Goal: Task Accomplishment & Management: Use online tool/utility

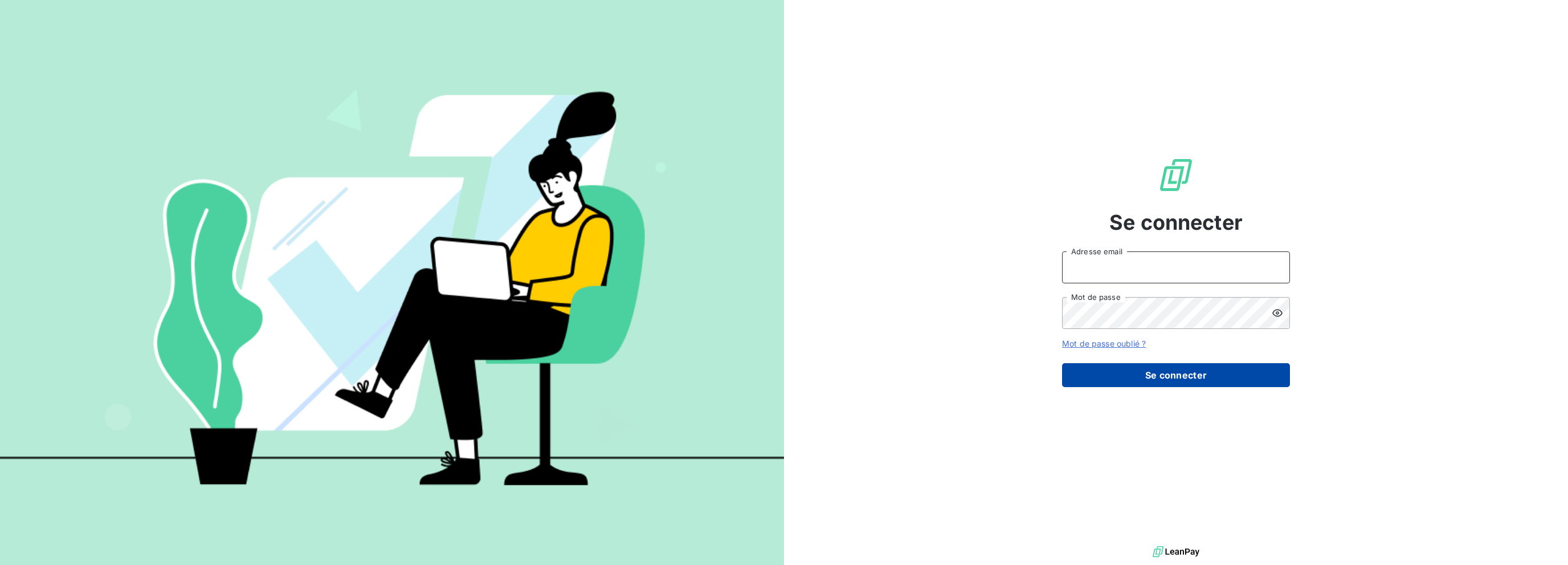
type input "[PERSON_NAME][EMAIL_ADDRESS][DOMAIN_NAME]"
click at [1087, 380] on button "Se connecter" at bounding box center [1176, 374] width 228 height 24
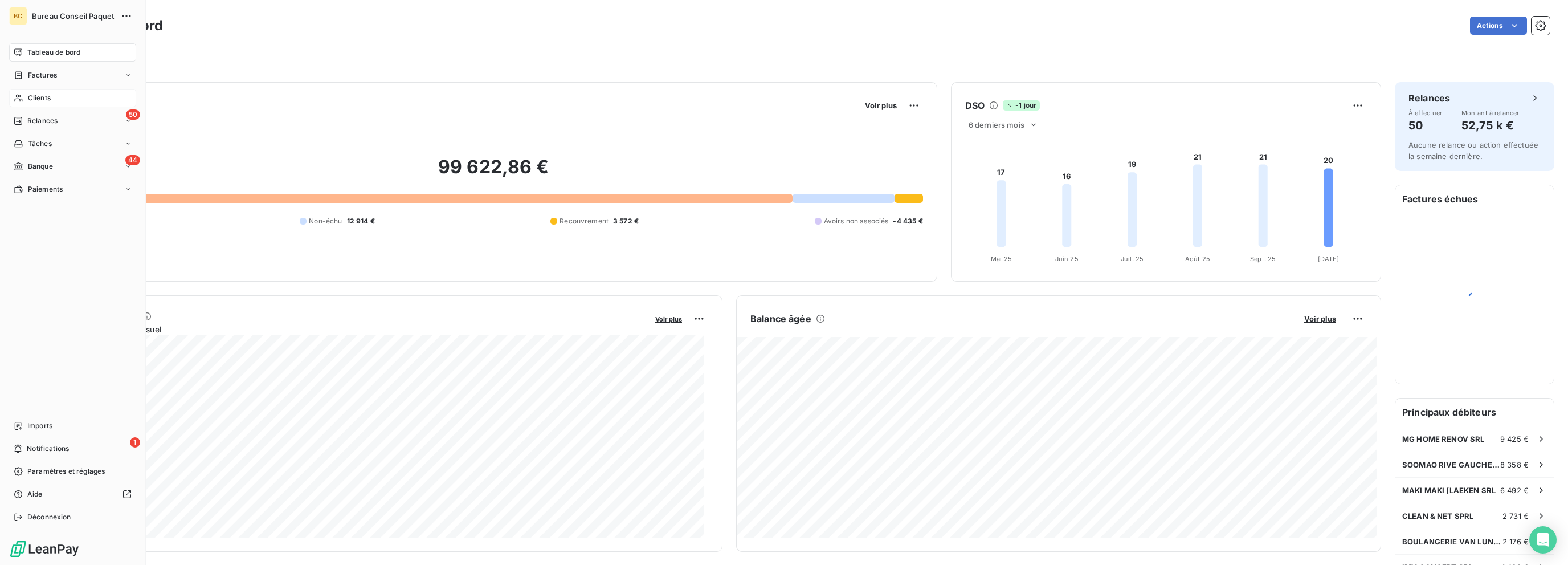
click at [45, 100] on span "Clients" at bounding box center [39, 97] width 23 height 10
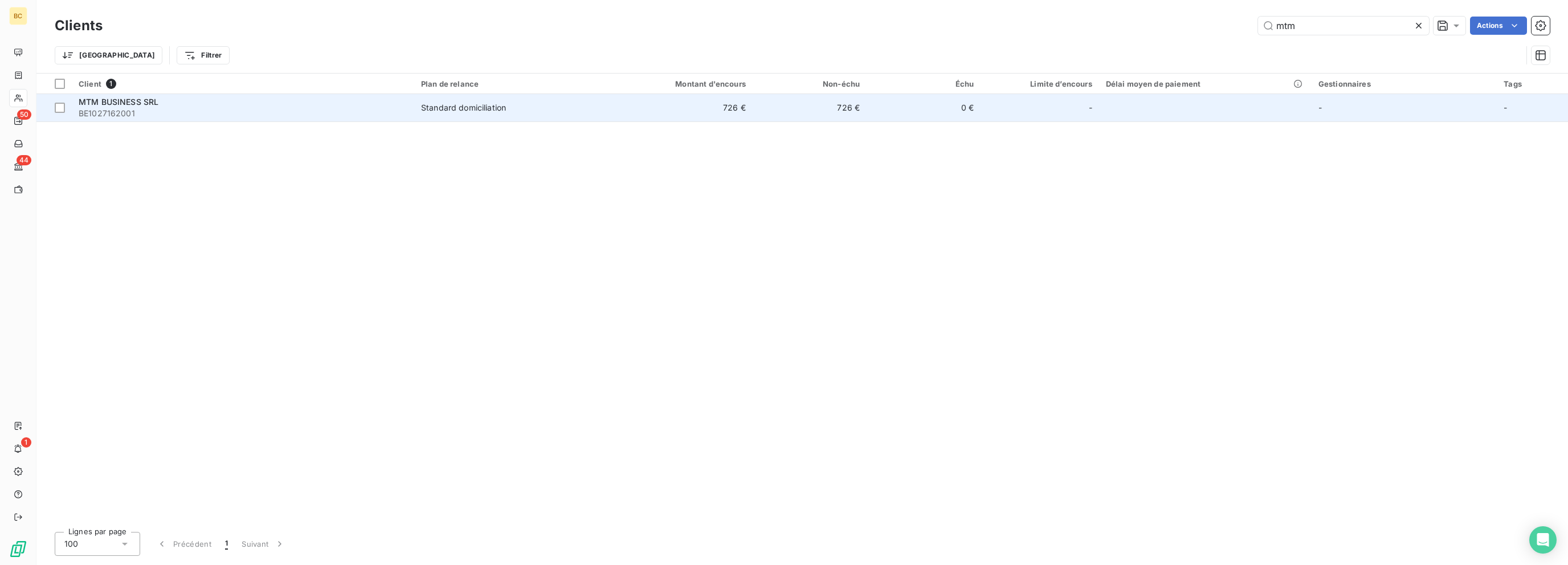
type input "mtm"
click at [164, 103] on div "MTM BUSINESS SRL" at bounding box center [243, 102] width 329 height 11
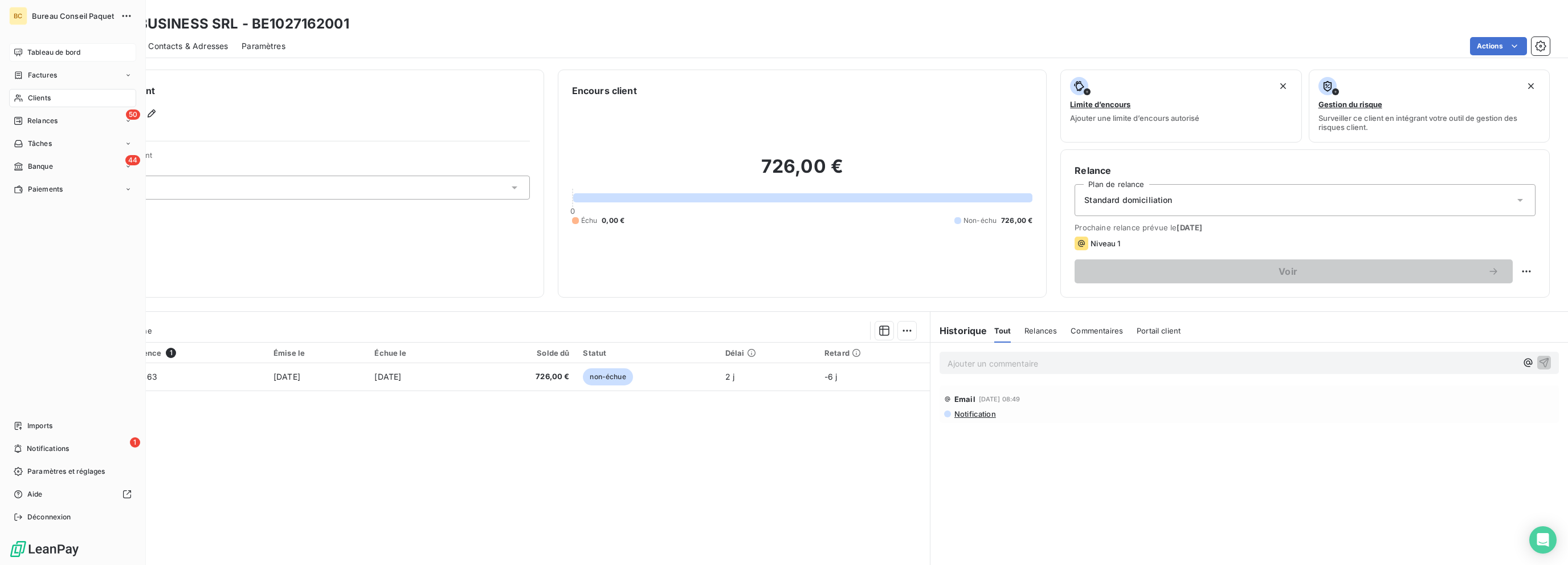
click at [30, 51] on span "Tableau de bord" at bounding box center [54, 52] width 53 height 10
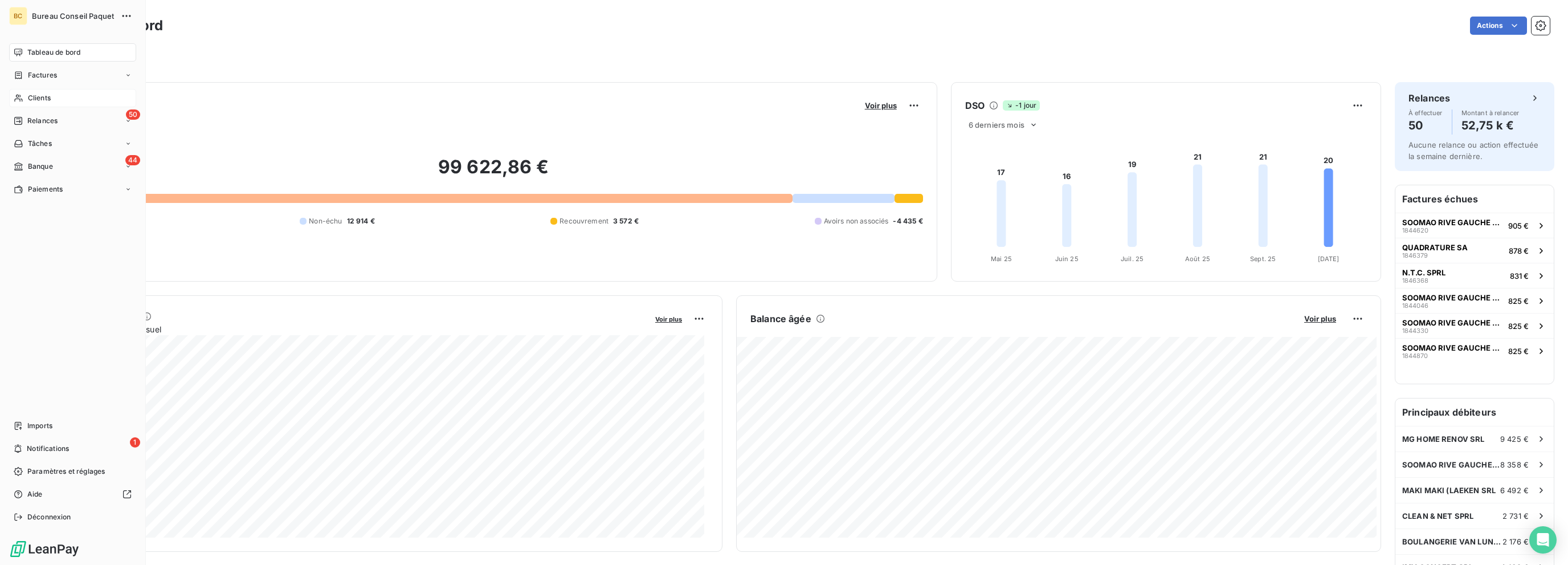
click at [28, 166] on span "Banque" at bounding box center [40, 166] width 25 height 10
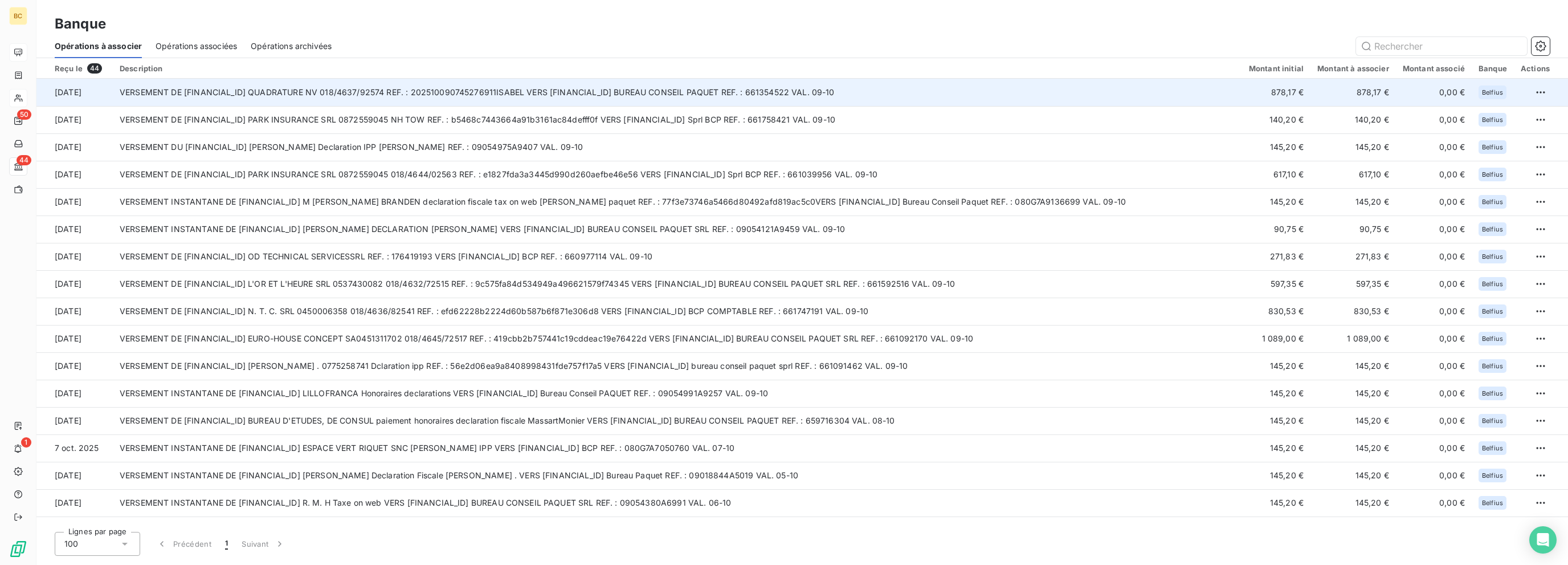
click at [743, 97] on td "VERSEMENT DE [FINANCIAL_ID] QUADRATURE NV 018/4637/92574 REF. : 202510090745276…" at bounding box center [676, 93] width 1129 height 28
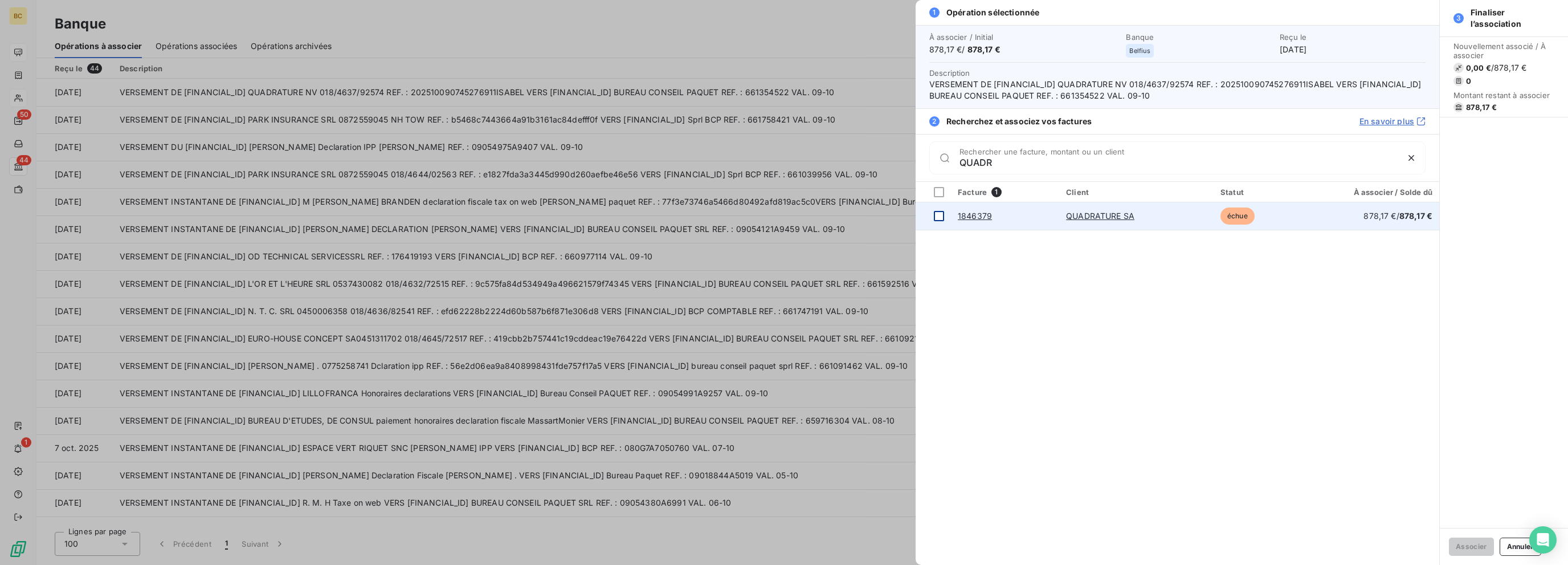
type input "QUADR"
click at [937, 218] on div at bounding box center [938, 215] width 10 height 10
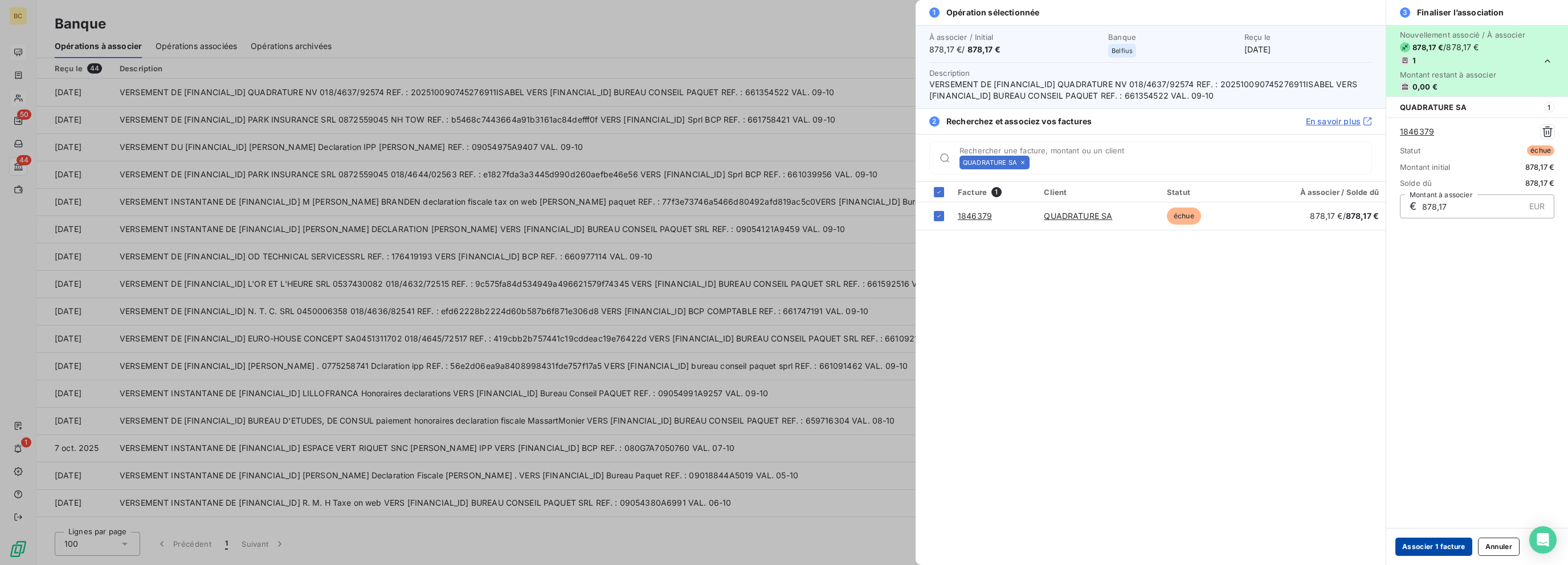
click at [1439, 551] on button "Associer 1 facture" at bounding box center [1433, 547] width 77 height 18
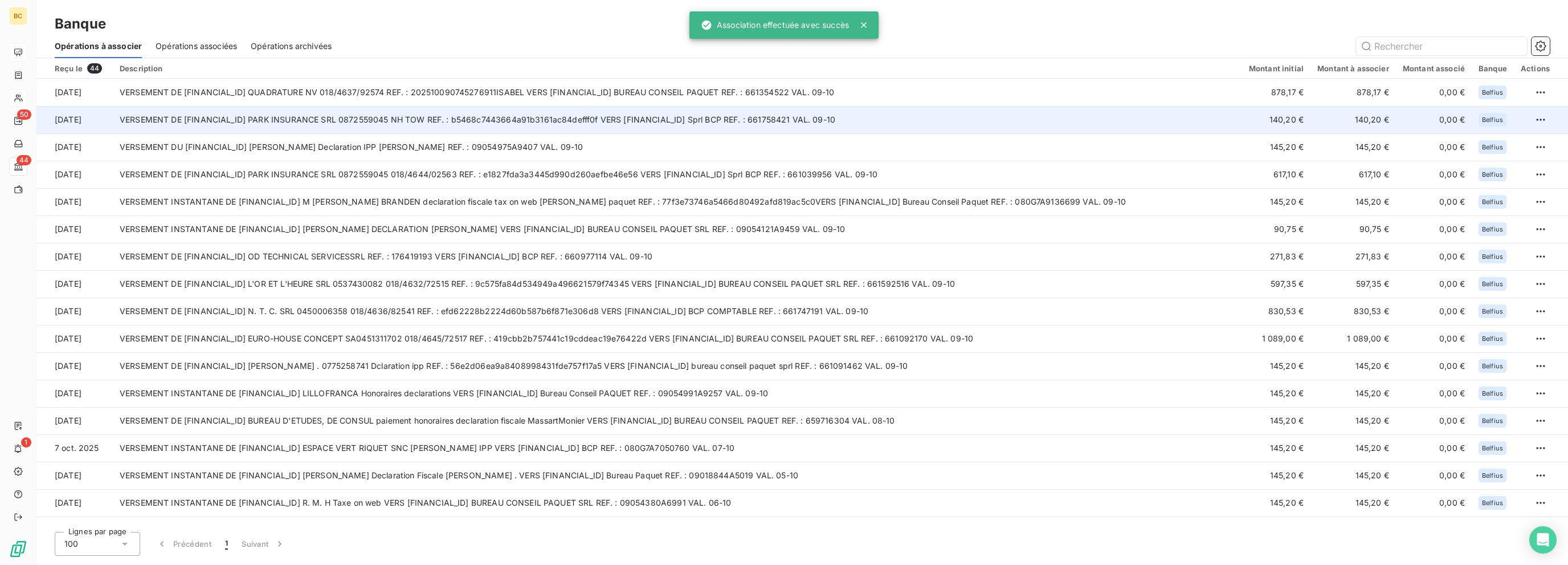
click at [774, 121] on td "VERSEMENT DE [FINANCIAL_ID] PARK INSURANCE SRL 0872559045 NH TOW REF. : b5468c7…" at bounding box center [676, 119] width 1129 height 28
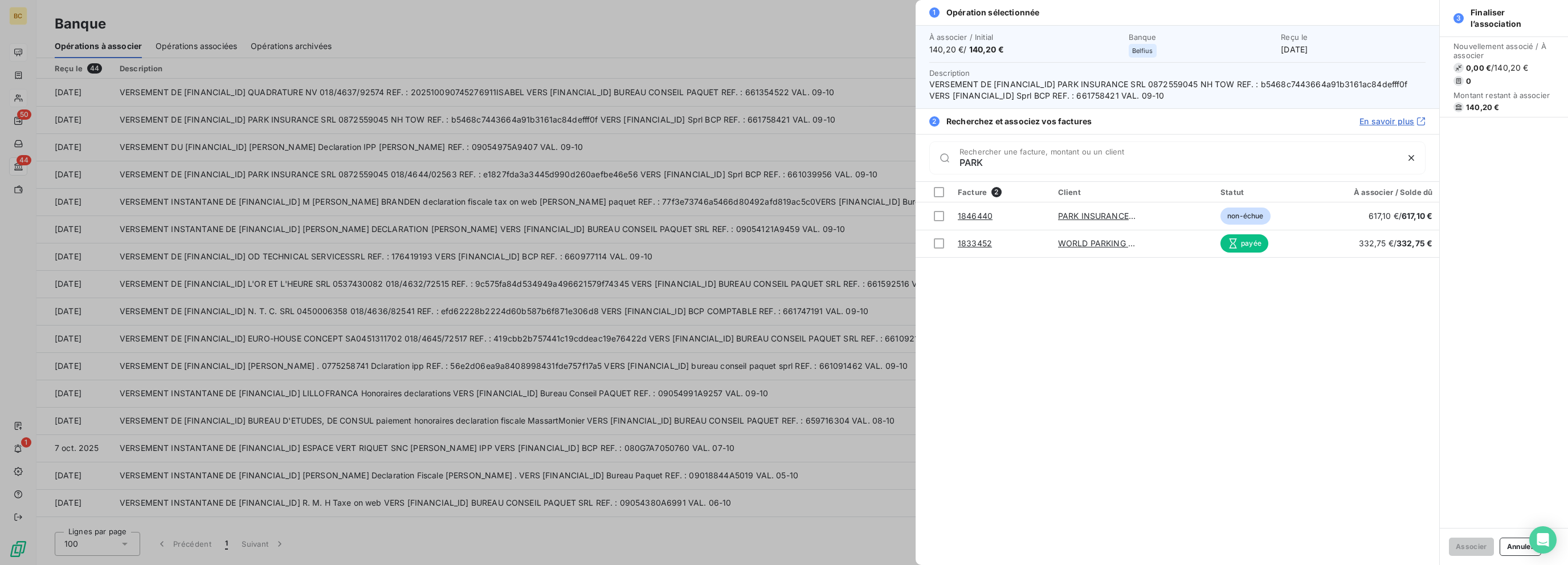
type input "PARK"
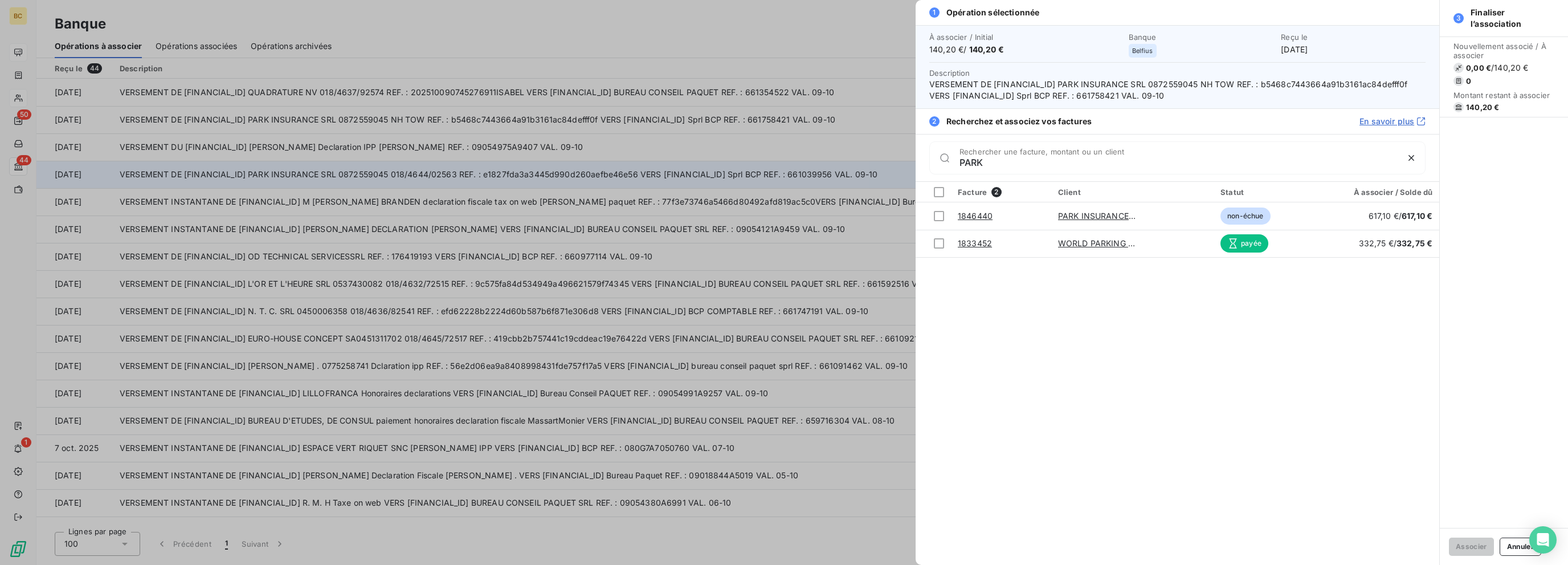
click at [870, 170] on div at bounding box center [784, 282] width 1568 height 565
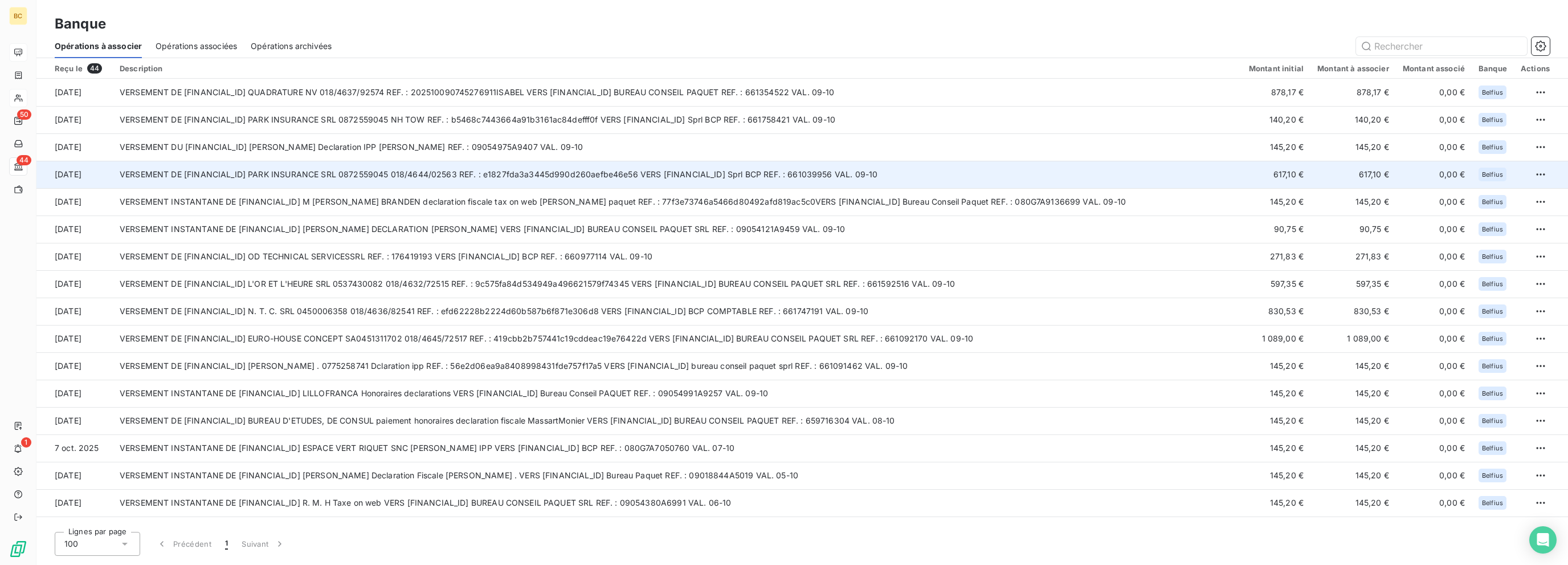
click at [855, 171] on td "VERSEMENT DE [FINANCIAL_ID] PARK INSURANCE SRL 0872559045 018/4644/02563 REF. :…" at bounding box center [676, 175] width 1129 height 28
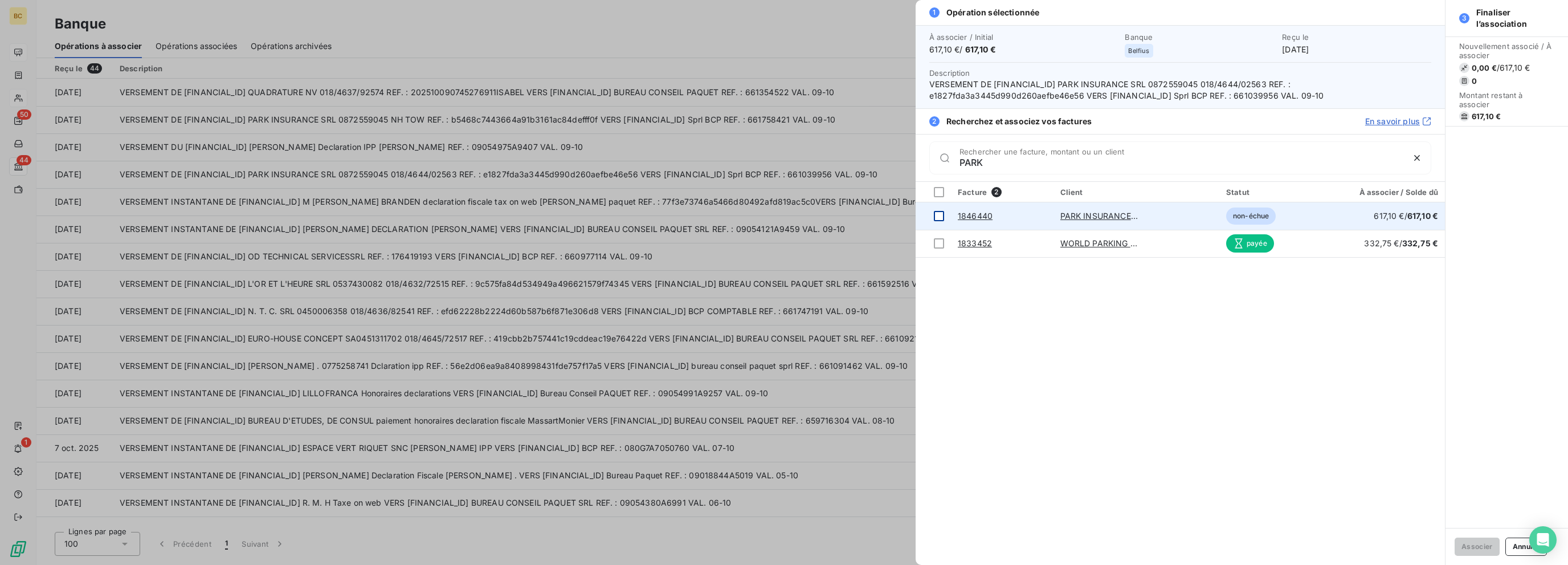
type input "PARK"
click at [932, 211] on td at bounding box center [933, 216] width 35 height 28
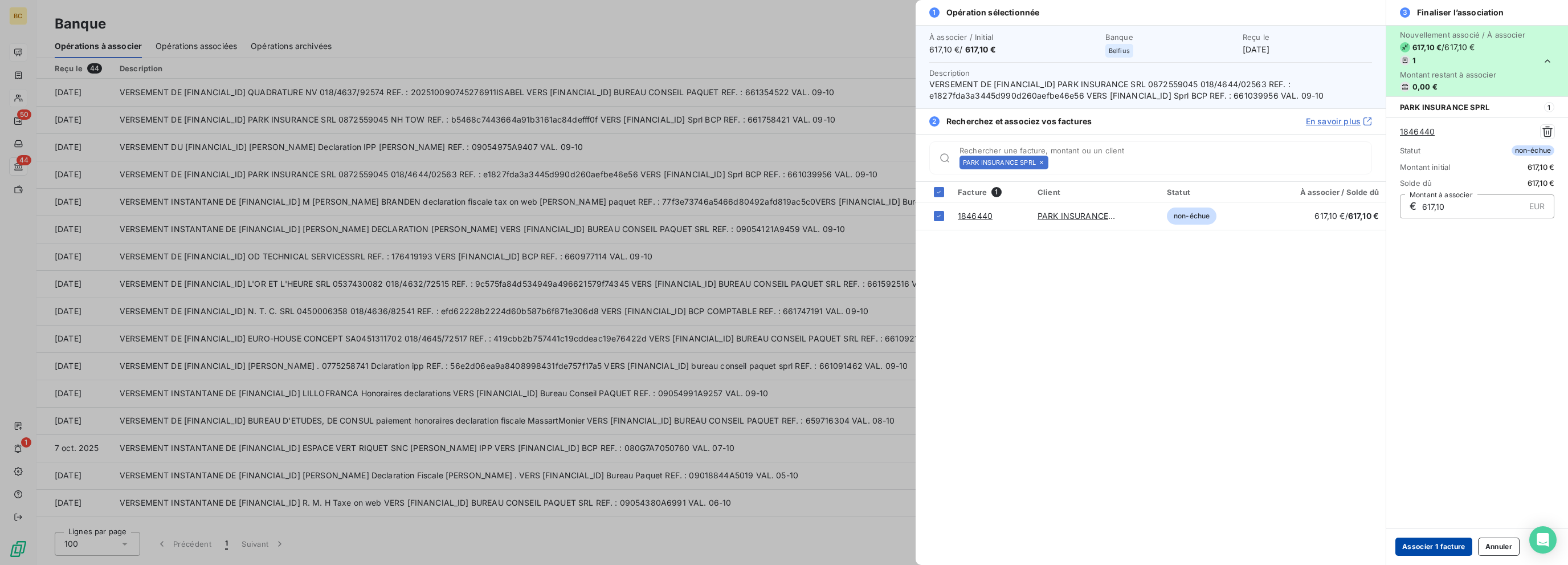
click at [1447, 545] on button "Associer 1 facture" at bounding box center [1433, 547] width 77 height 18
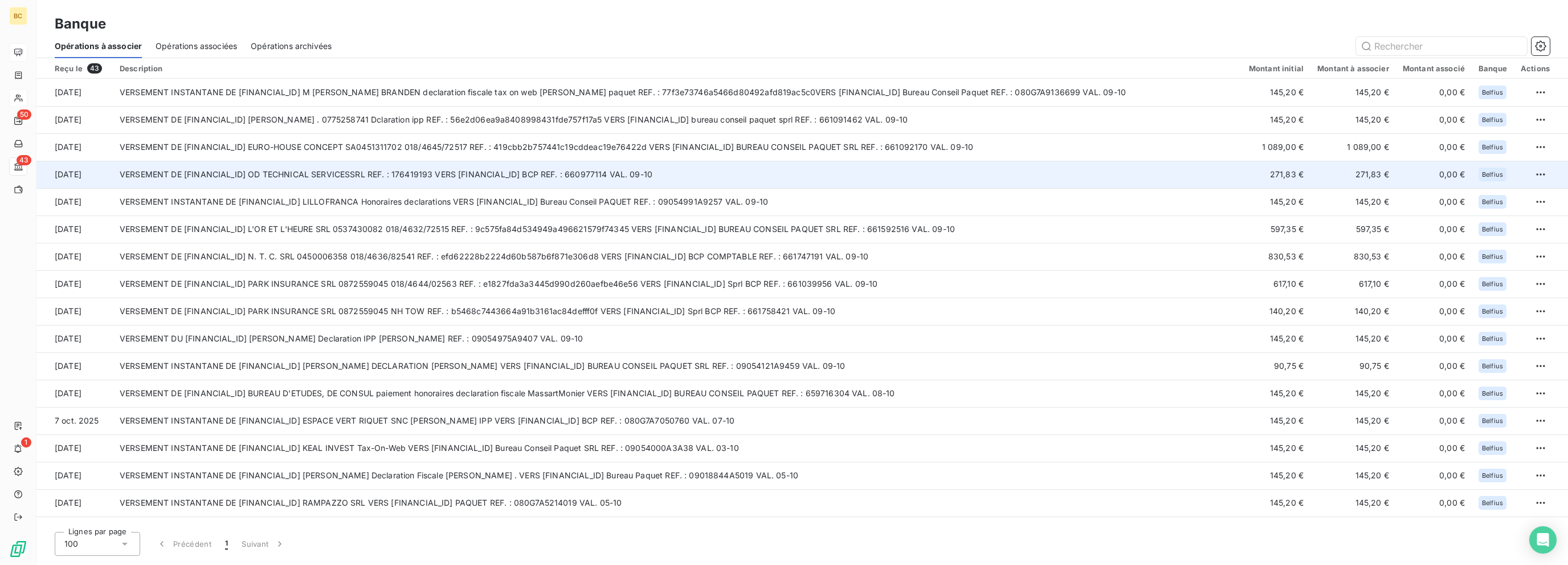
click at [761, 181] on td "VERSEMENT DE [FINANCIAL_ID] OD TECHNICAL SERVICESSRL REF. : 176419193 VERS [FIN…" at bounding box center [676, 175] width 1129 height 28
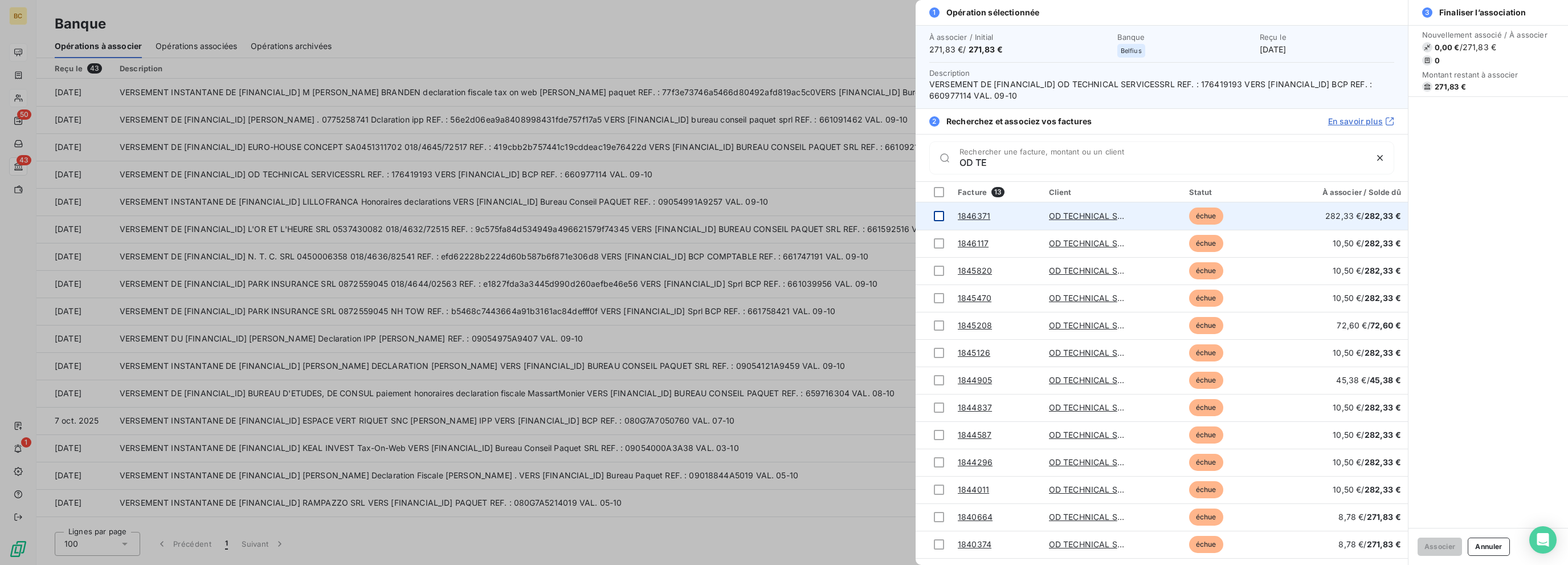
type input "OD TE"
click at [936, 211] on div at bounding box center [938, 215] width 10 height 10
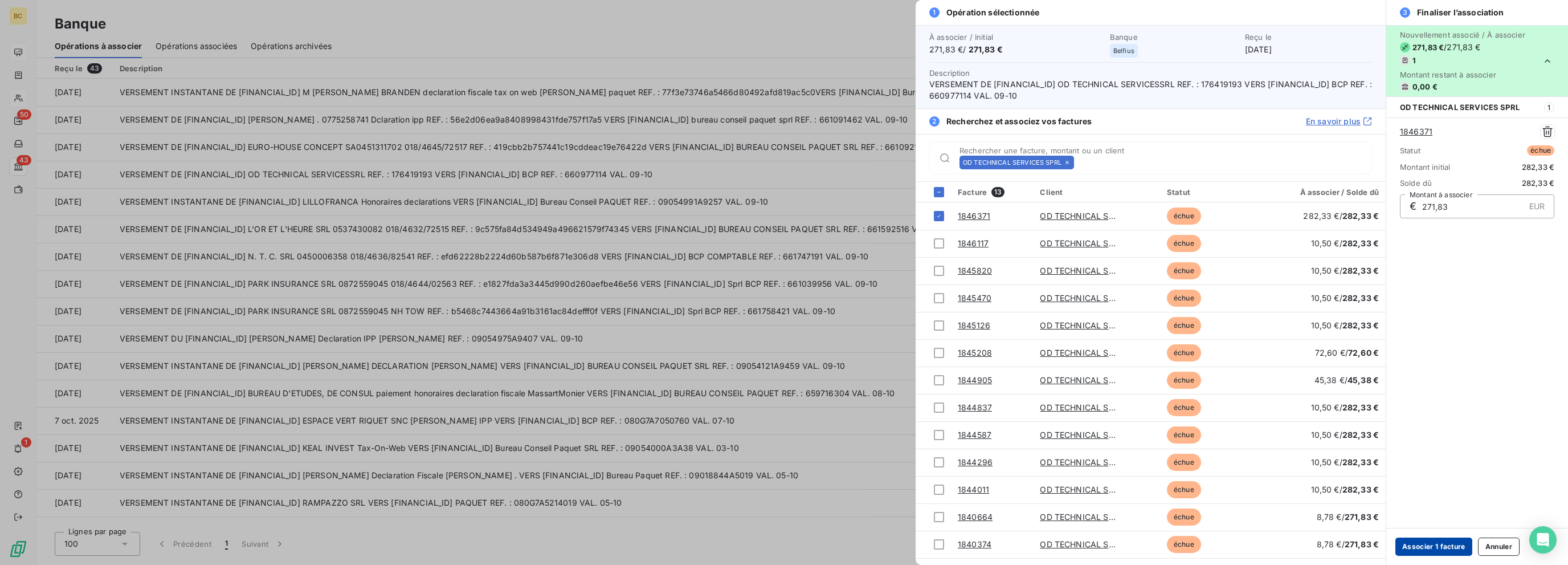
click at [1423, 543] on button "Associer 1 facture" at bounding box center [1433, 547] width 77 height 18
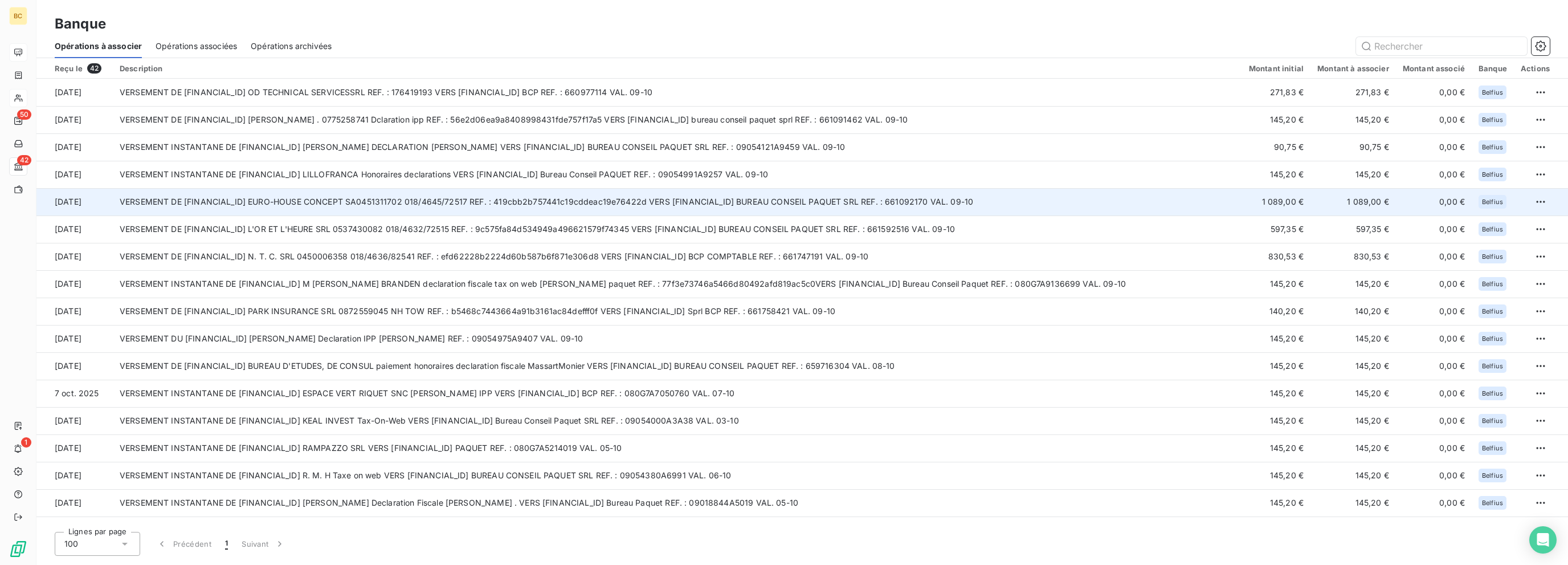
click at [424, 191] on td "VERSEMENT DE [FINANCIAL_ID] EURO-HOUSE CONCEPT SA0451311702 018/4645/72517 REF.…" at bounding box center [676, 202] width 1129 height 28
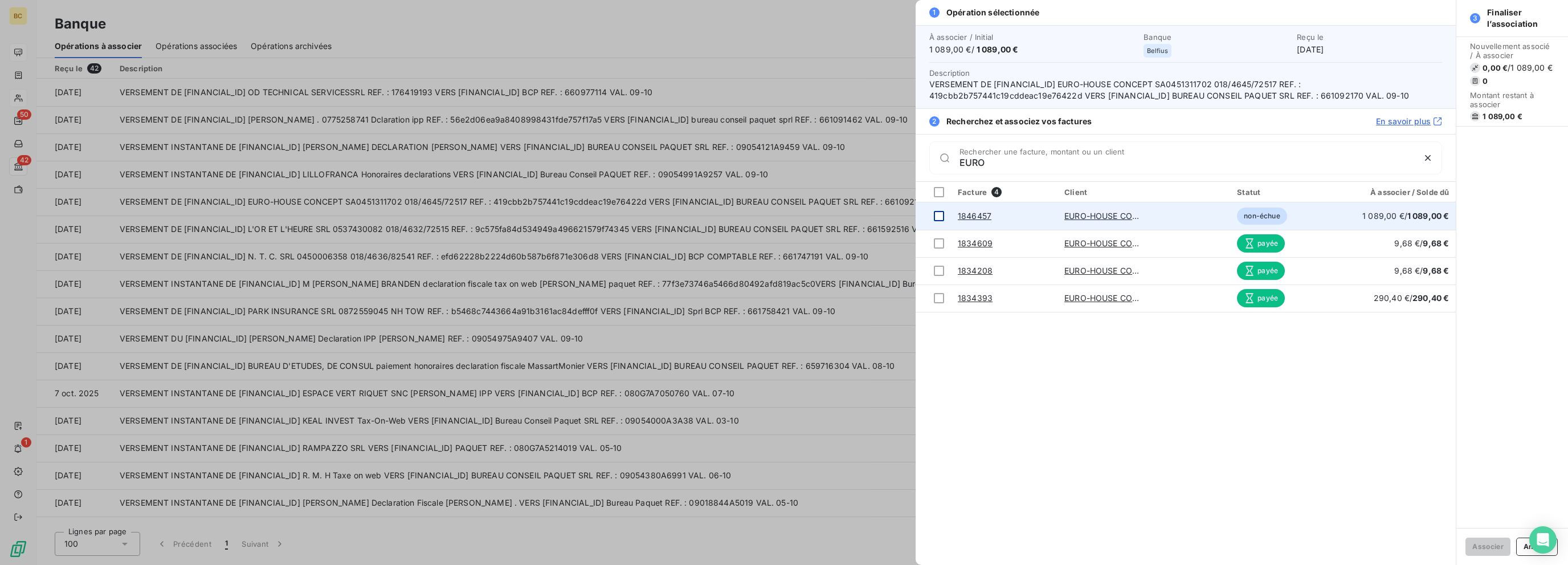
type input "EURO"
click at [942, 211] on div at bounding box center [938, 215] width 10 height 10
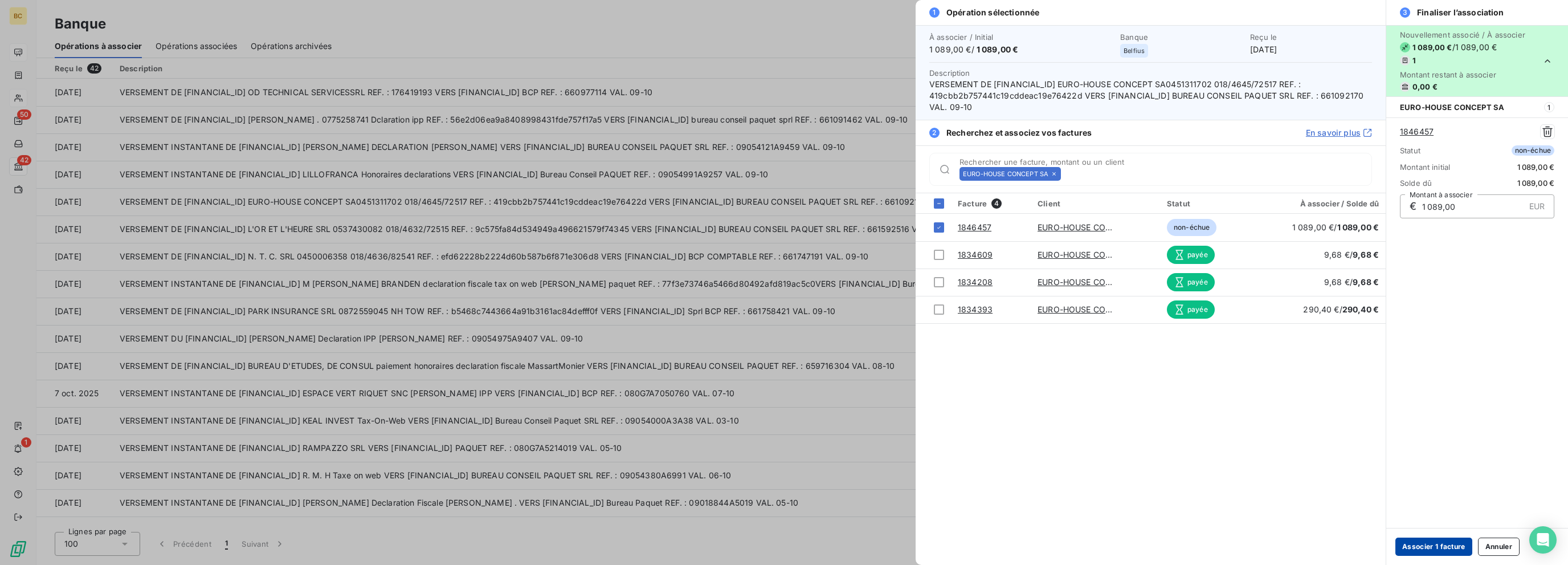
click at [1423, 540] on button "Associer 1 facture" at bounding box center [1433, 547] width 77 height 18
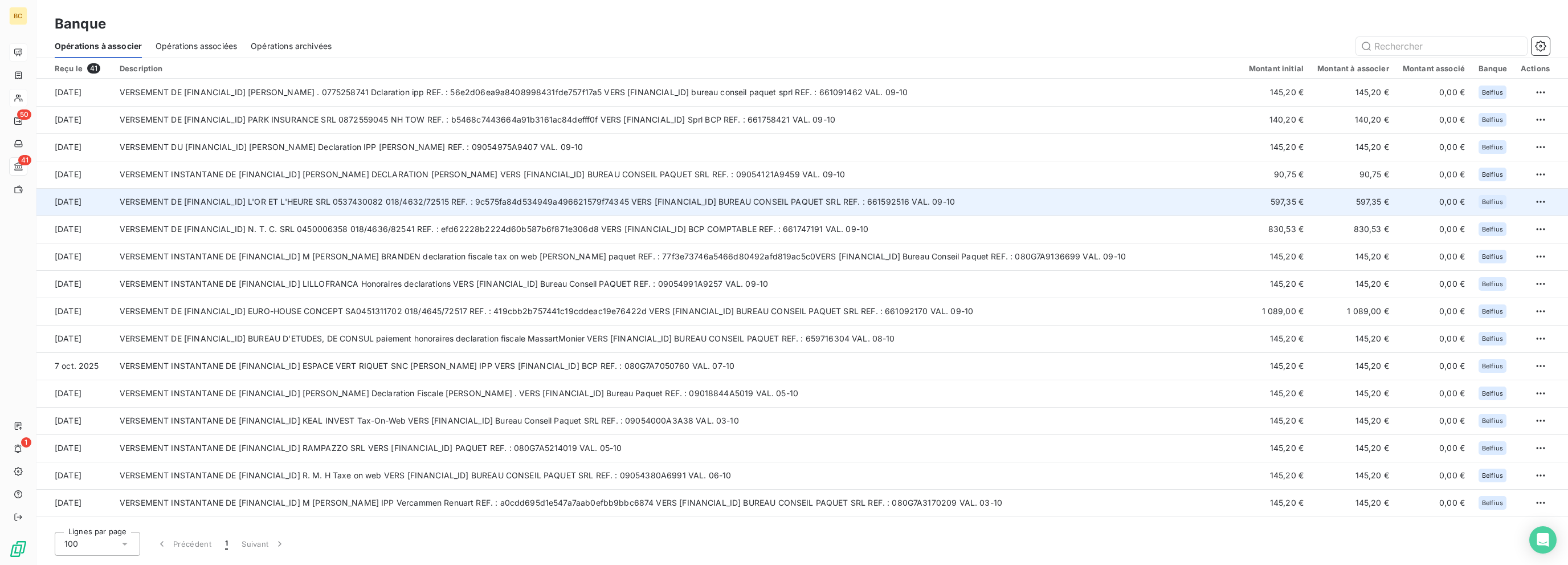
click at [868, 211] on td "VERSEMENT DE [FINANCIAL_ID] L'OR ET L'HEURE SRL 0537430082 018/4632/72515 REF. …" at bounding box center [676, 202] width 1129 height 28
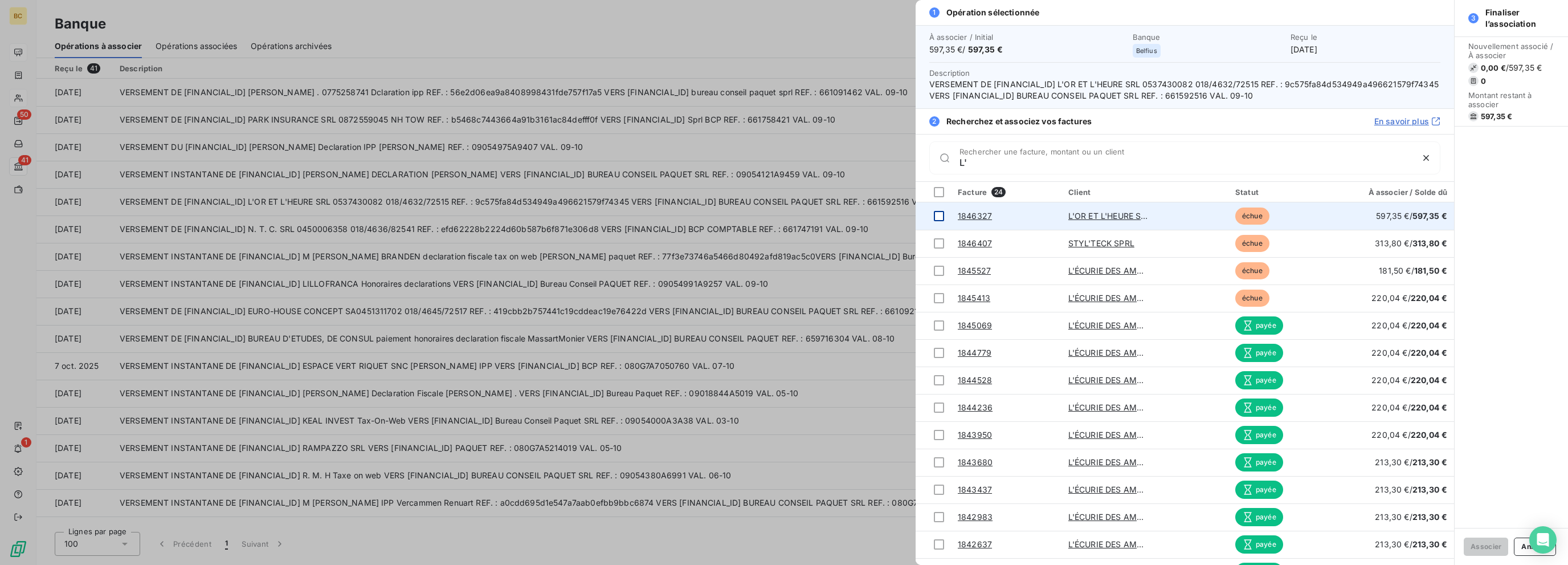
type input "L'"
click at [940, 217] on div at bounding box center [938, 215] width 10 height 10
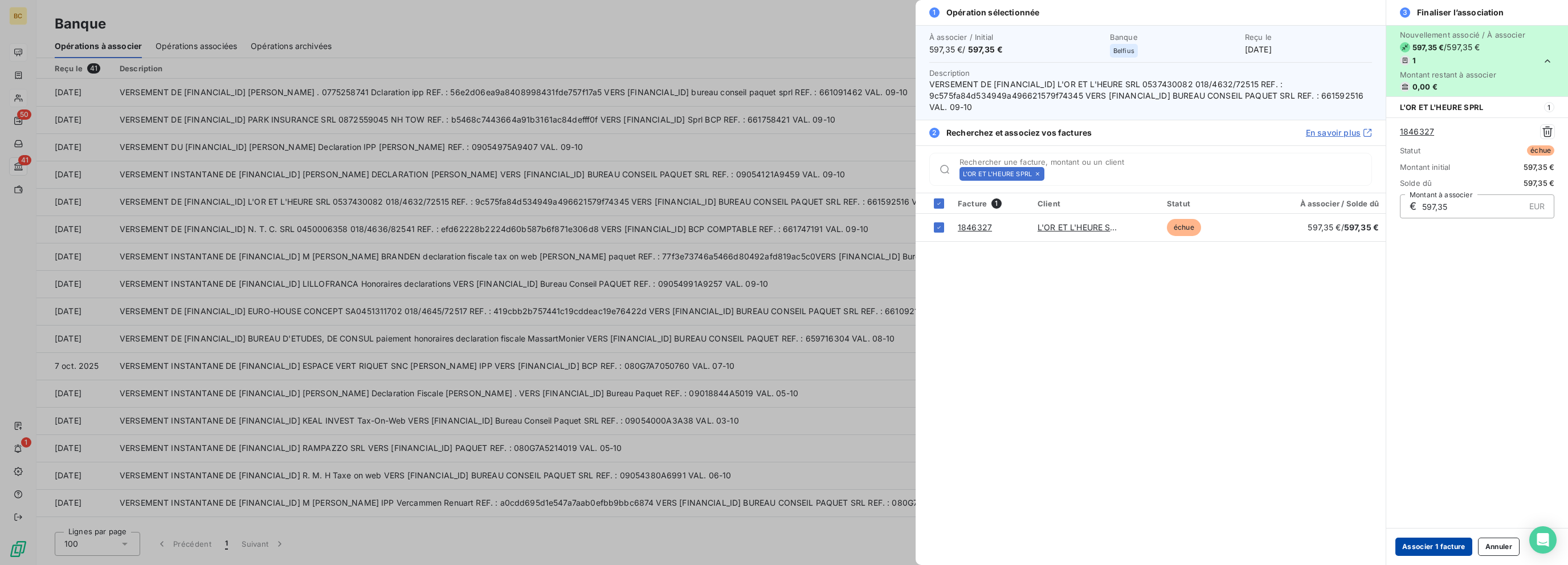
click at [1429, 545] on button "Associer 1 facture" at bounding box center [1433, 547] width 77 height 18
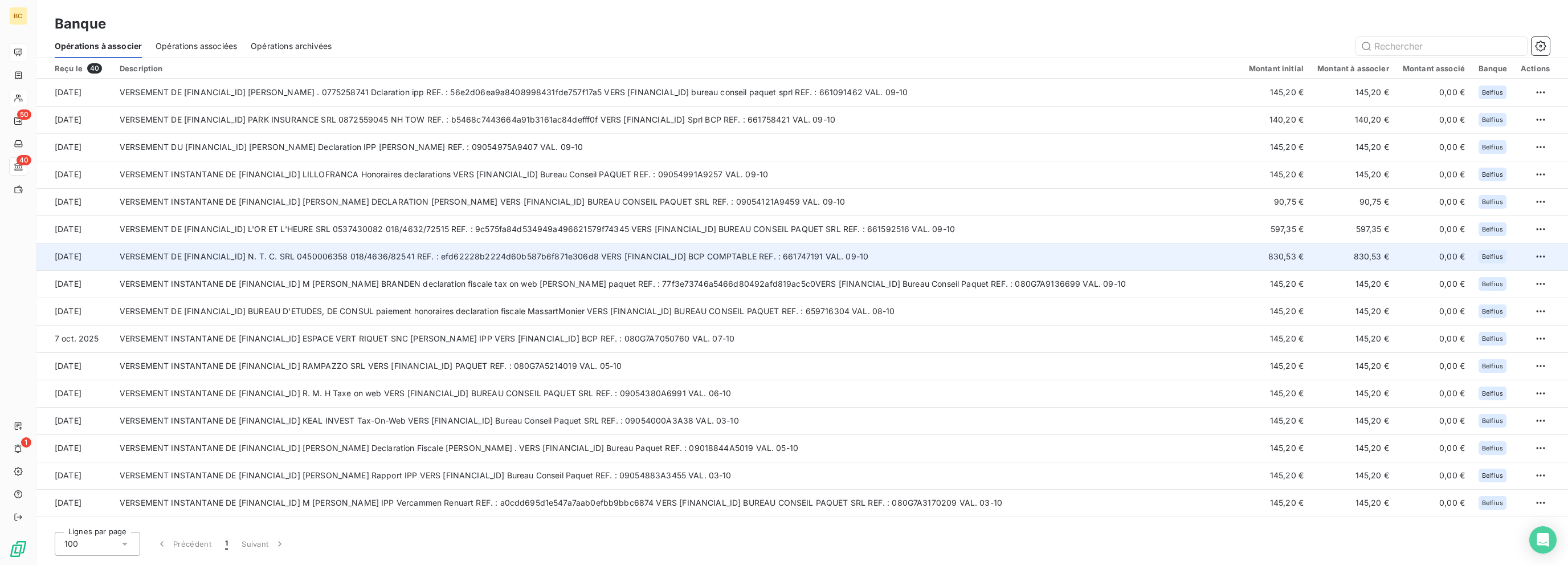
click at [569, 243] on td "VERSEMENT DE [FINANCIAL_ID] N. T. C. SRL 0450006358 018/4636/82541 REF. : efd62…" at bounding box center [676, 256] width 1129 height 28
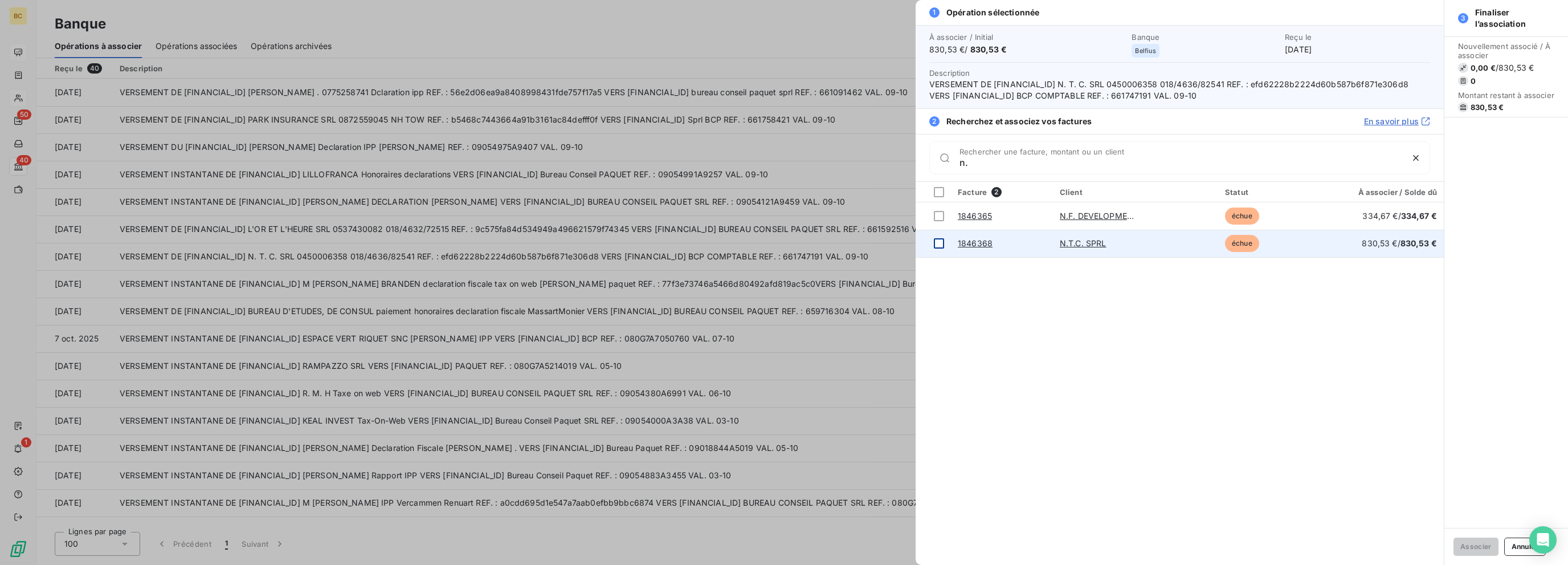
type input "n."
click at [931, 247] on td at bounding box center [933, 243] width 35 height 28
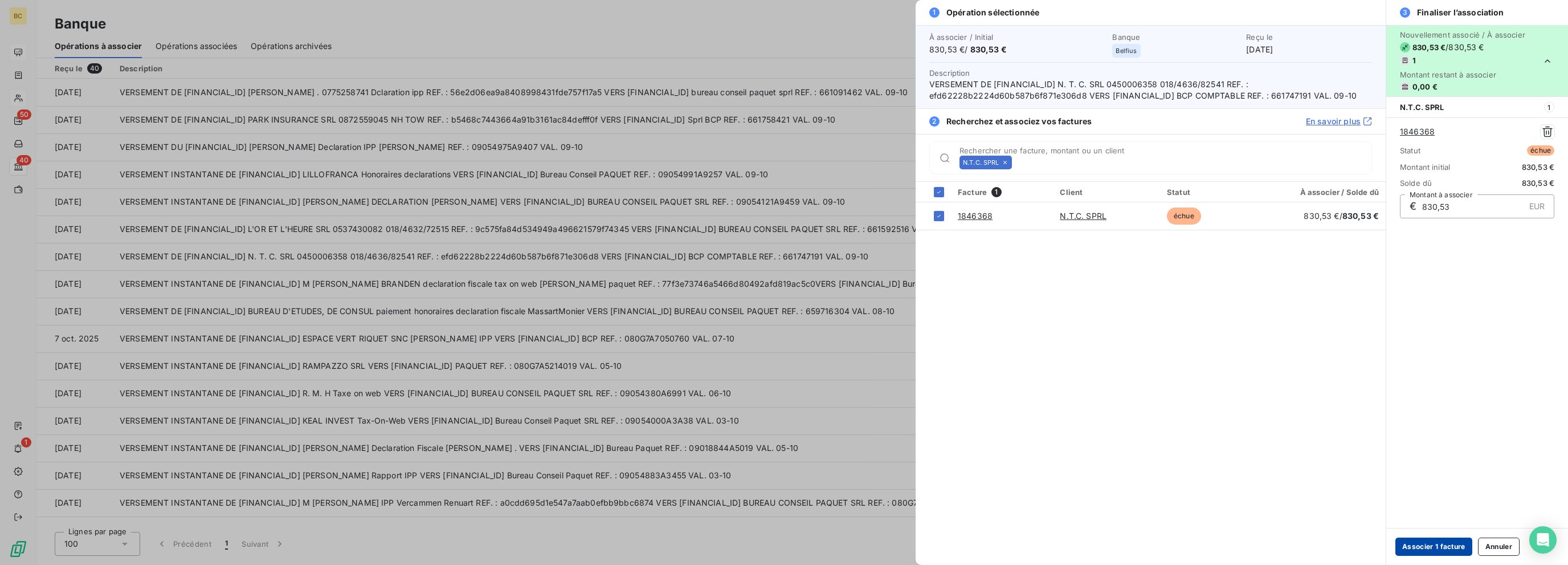
click at [1413, 541] on button "Associer 1 facture" at bounding box center [1433, 547] width 77 height 18
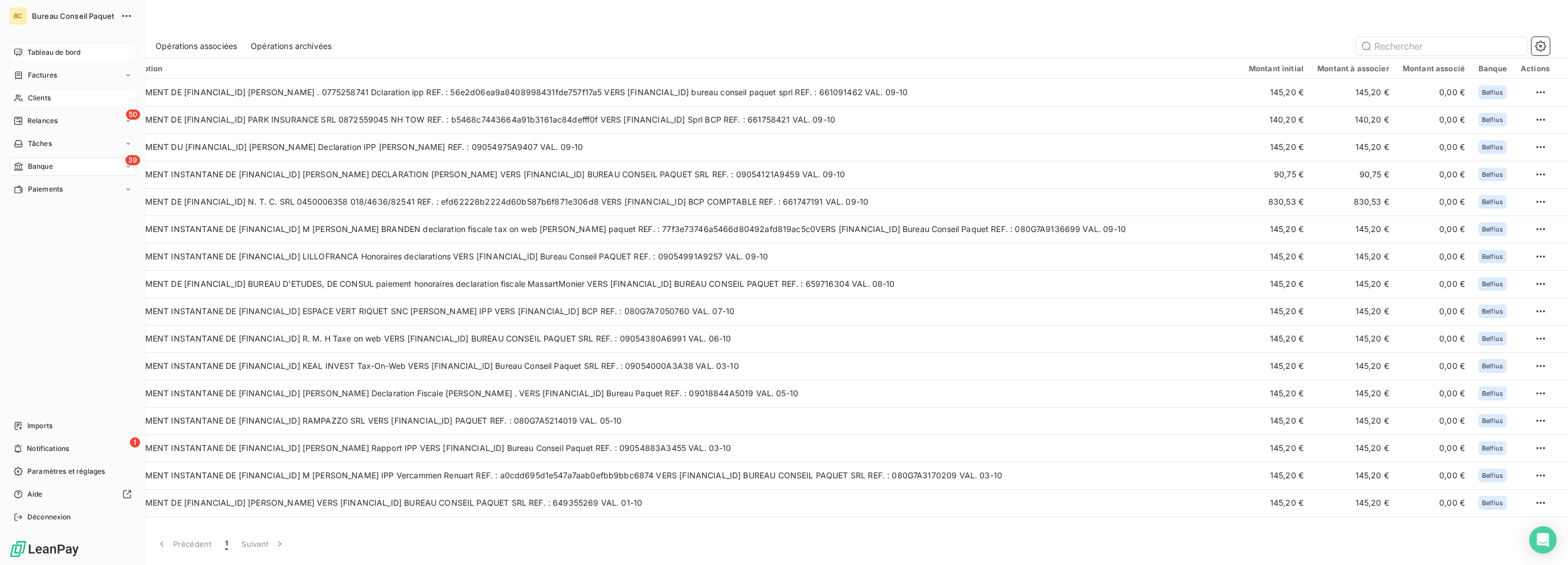
click at [73, 57] on span "Tableau de bord" at bounding box center [54, 52] width 53 height 10
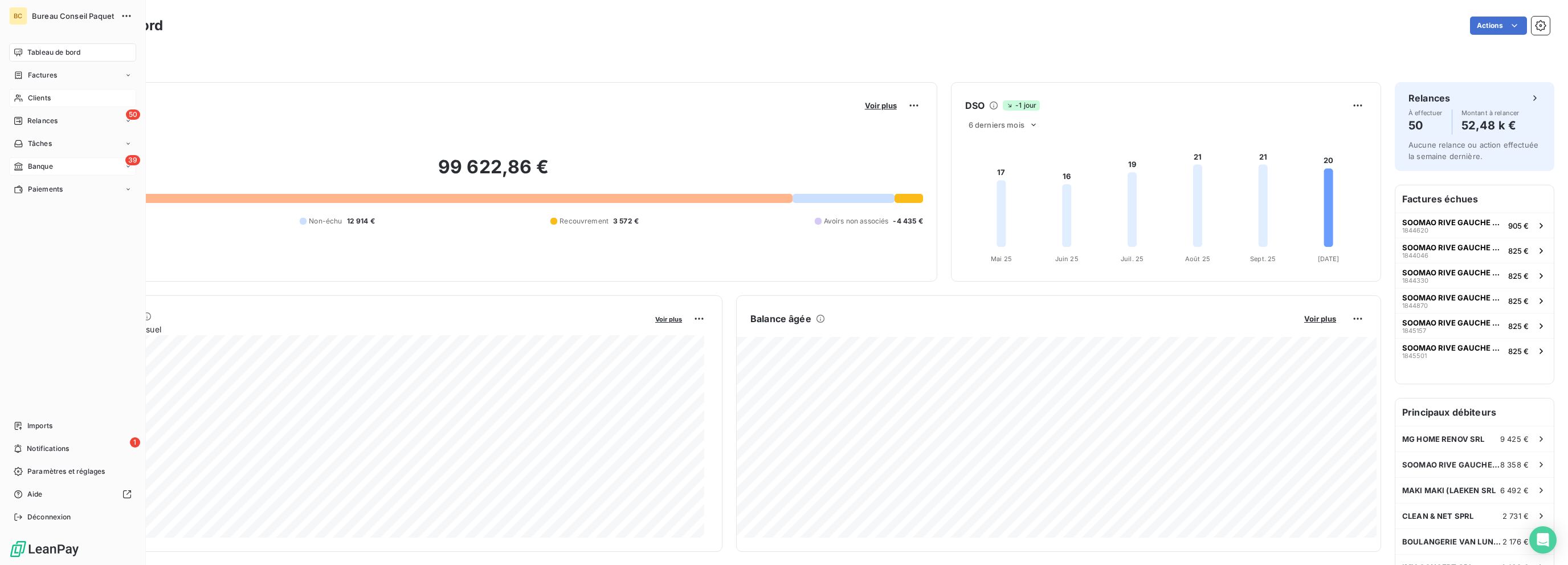
click at [51, 166] on span "Banque" at bounding box center [40, 166] width 25 height 10
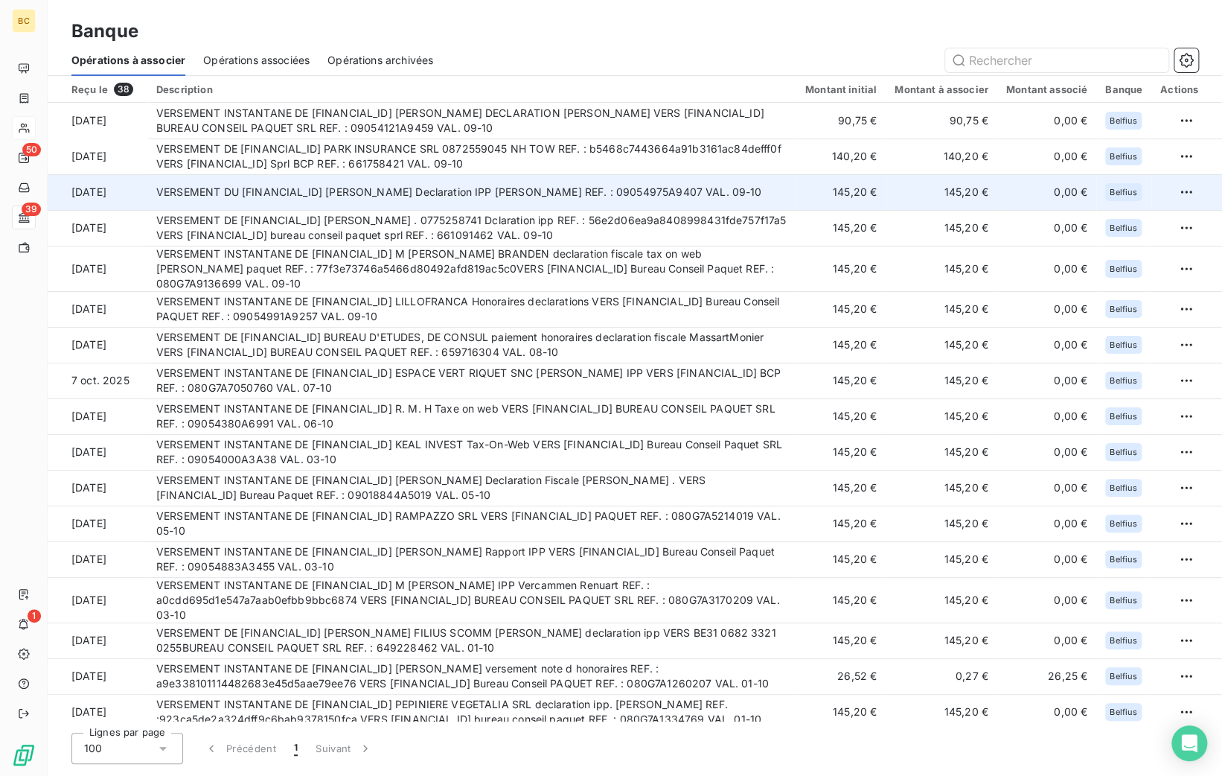
click at [711, 177] on td "VERSEMENT DU [FINANCIAL_ID] [PERSON_NAME] Declaration IPP [PERSON_NAME] REF. : …" at bounding box center [471, 192] width 649 height 36
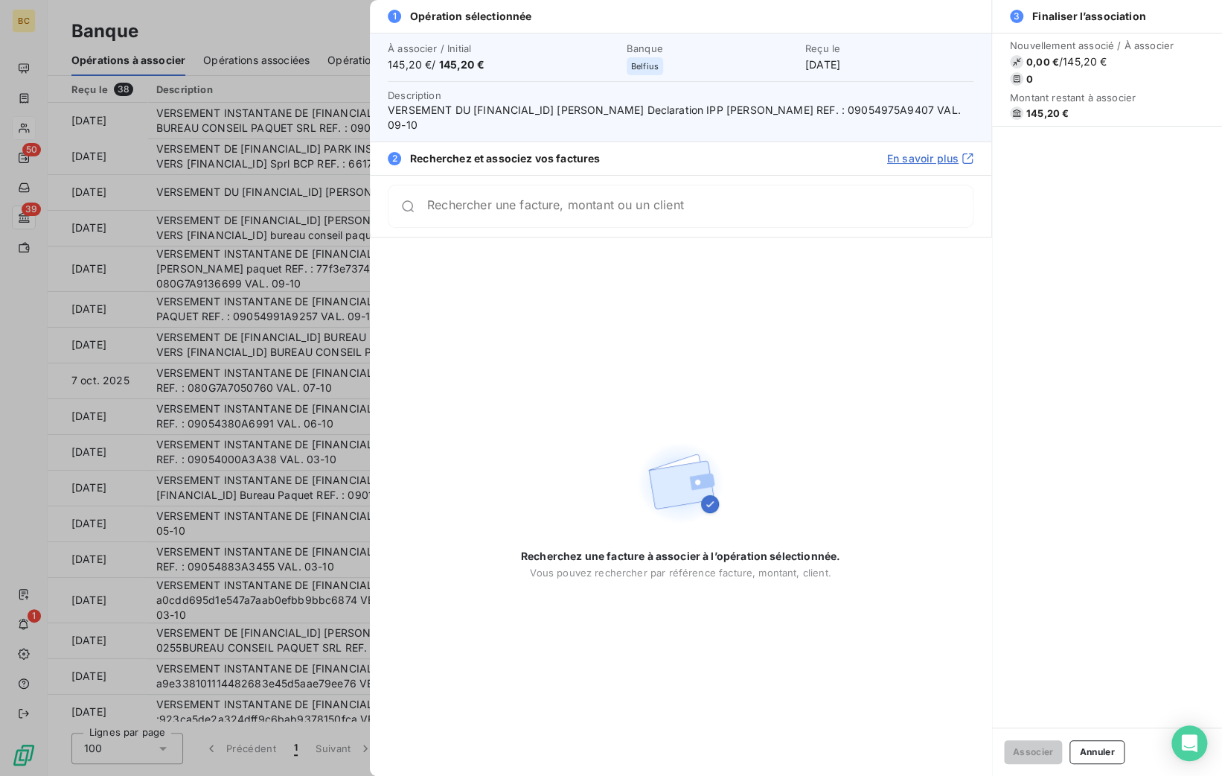
click at [330, 217] on div at bounding box center [611, 388] width 1222 height 776
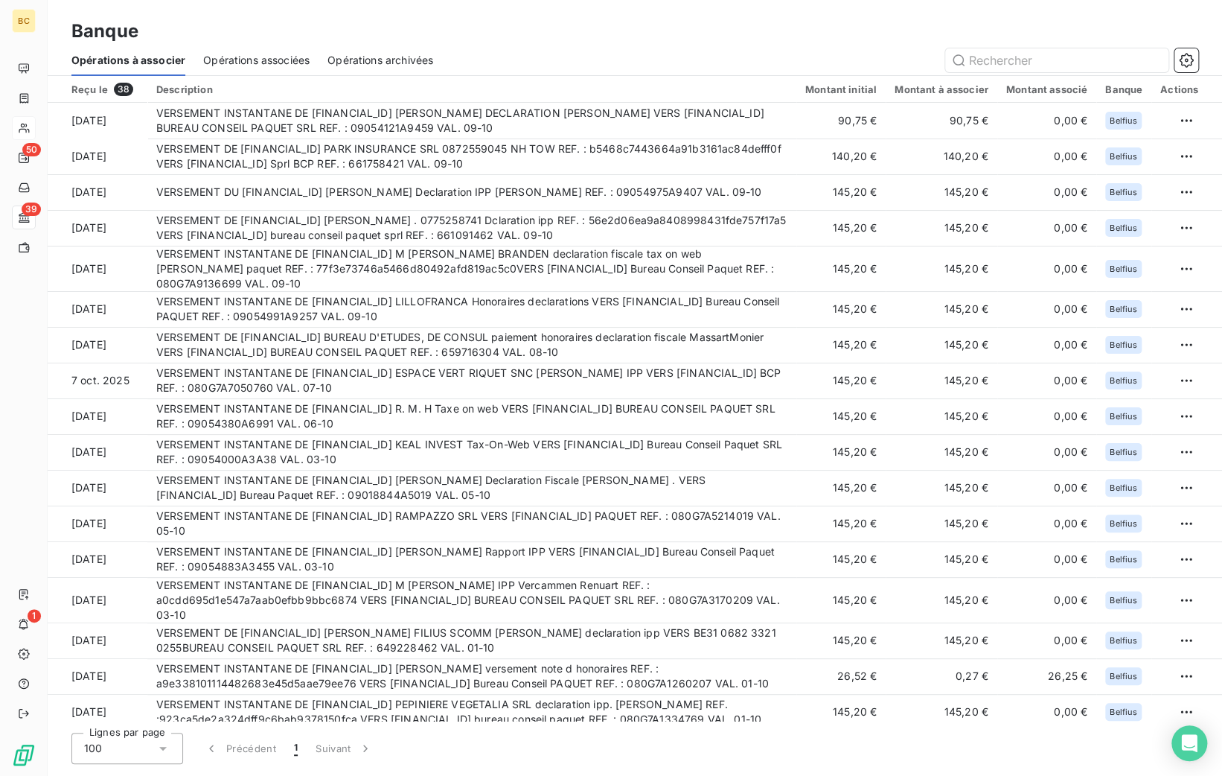
click at [864, 1] on div "Banque Opérations à associer Opérations associées Opérations archivées" at bounding box center [635, 38] width 1175 height 76
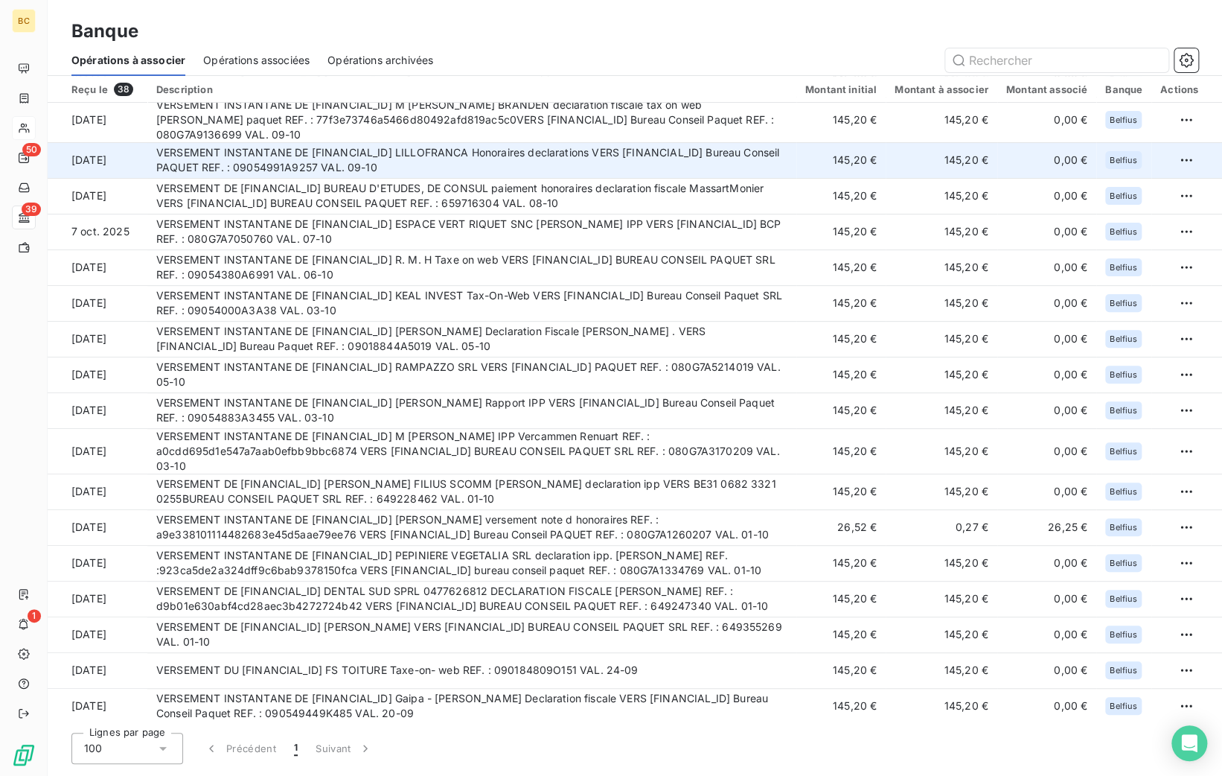
scroll to position [223, 0]
